Goal: Transaction & Acquisition: Purchase product/service

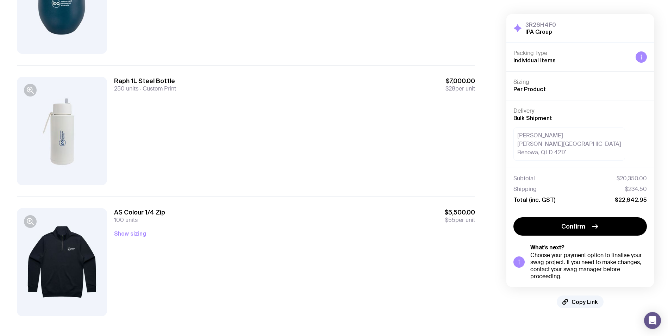
scroll to position [273, 0]
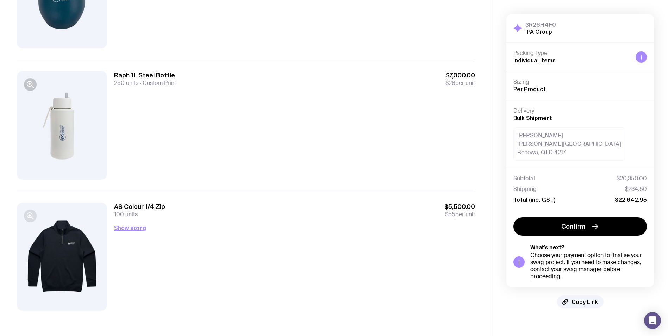
click at [30, 214] on icon "button" at bounding box center [30, 216] width 8 height 8
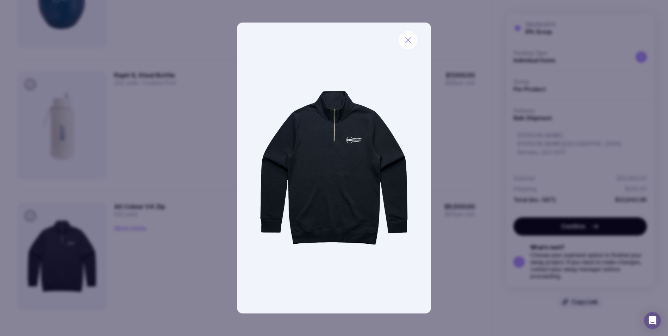
click at [356, 138] on img at bounding box center [334, 168] width 194 height 291
click at [412, 45] on button "button" at bounding box center [408, 40] width 18 height 18
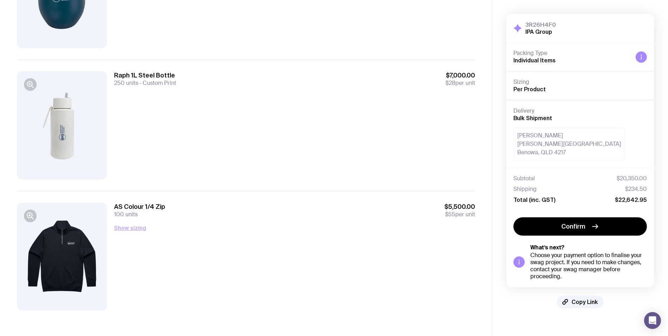
click at [135, 228] on button "Show sizing" at bounding box center [130, 228] width 32 height 8
click at [68, 247] on div at bounding box center [62, 256] width 90 height 108
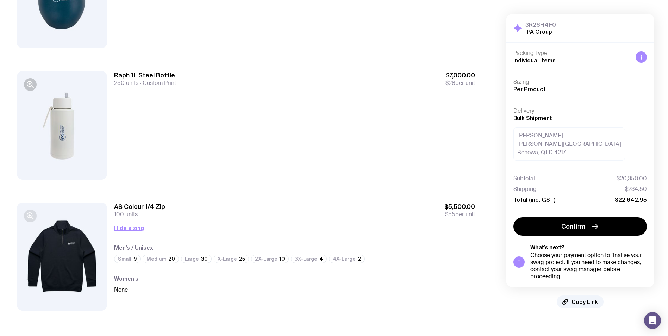
click at [29, 214] on icon "button" at bounding box center [30, 216] width 8 height 8
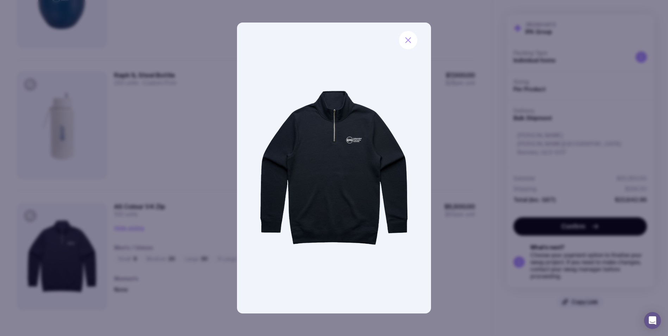
click at [343, 141] on img at bounding box center [334, 168] width 194 height 291
click at [359, 141] on img at bounding box center [334, 168] width 194 height 291
click at [408, 35] on button "button" at bounding box center [408, 40] width 18 height 18
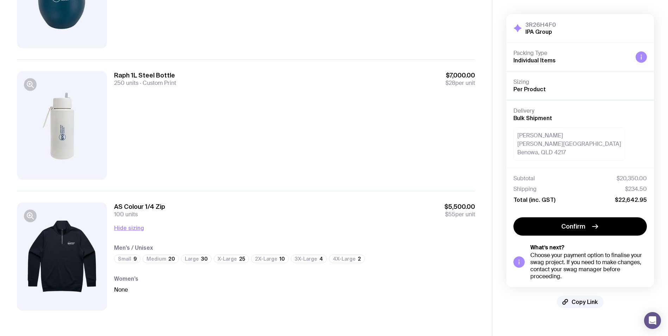
scroll to position [238, 0]
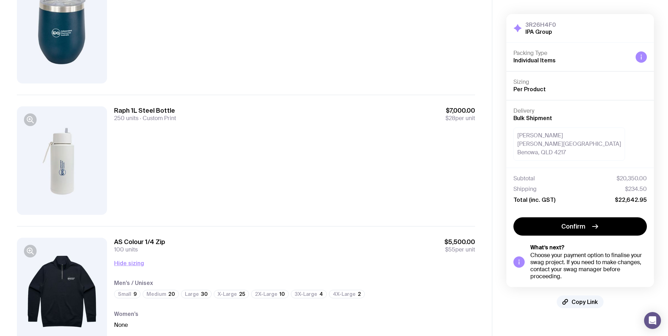
click at [455, 119] on span "$28 per unit" at bounding box center [460, 118] width 30 height 7
drag, startPoint x: 130, startPoint y: 120, endPoint x: 123, endPoint y: 120, distance: 7.4
click at [123, 120] on span "250 units" at bounding box center [126, 117] width 24 height 7
drag, startPoint x: 123, startPoint y: 120, endPoint x: 175, endPoint y: 128, distance: 53.0
click at [175, 128] on div "Raph 1L Steel Bottle 250 units Custom Print $7,000.00 $28 per unit" at bounding box center [294, 160] width 361 height 108
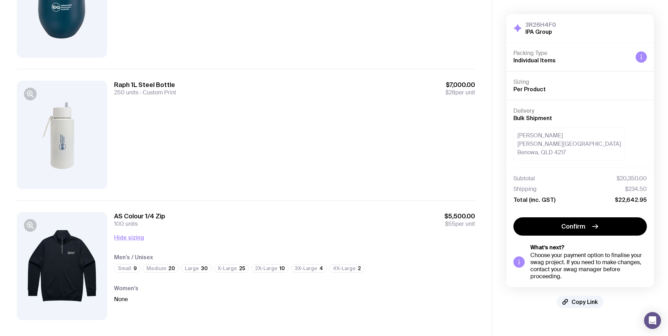
scroll to position [273, 0]
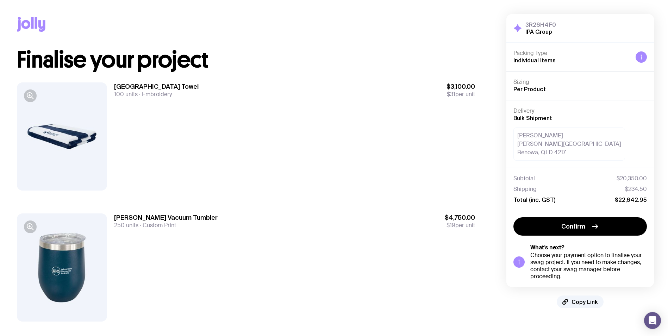
click at [529, 89] on span "Per Product" at bounding box center [529, 89] width 32 height 6
click at [569, 147] on div "[PERSON_NAME][GEOGRAPHIC_DATA] 4217" at bounding box center [569, 143] width 112 height 33
click at [539, 149] on div "Leah Pickard Ross Street Benowa, QLD 4217" at bounding box center [569, 143] width 112 height 33
click at [544, 143] on div "Leah Pickard Ross Street Benowa, QLD 4217" at bounding box center [569, 143] width 112 height 33
drag, startPoint x: 544, startPoint y: 143, endPoint x: 528, endPoint y: 144, distance: 16.2
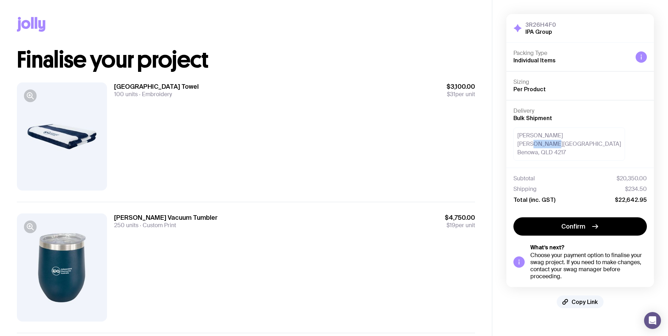
click at [528, 144] on div "Leah Pickard Ross Street Benowa, QLD 4217" at bounding box center [569, 143] width 112 height 33
drag, startPoint x: 528, startPoint y: 144, endPoint x: 592, endPoint y: 137, distance: 64.8
click at [592, 137] on div "Leah Pickard Ross Street Benowa, QLD 4217" at bounding box center [579, 143] width 133 height 33
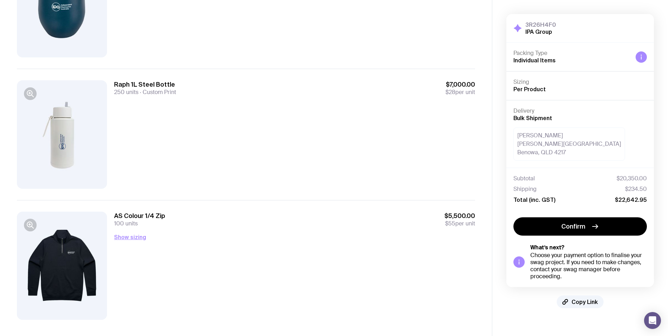
scroll to position [273, 0]
